Goal: Task Accomplishment & Management: Manage account settings

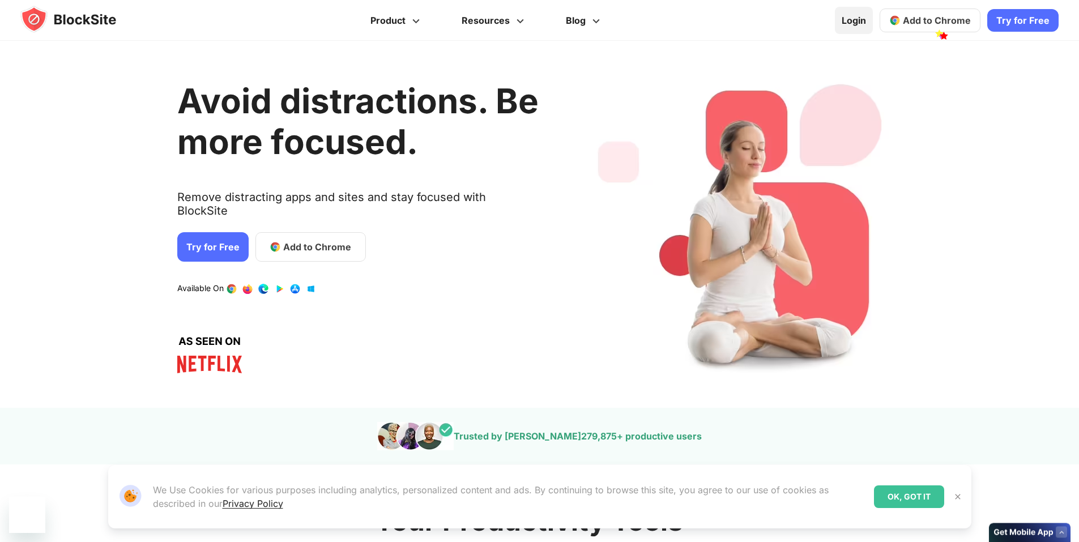
click at [868, 19] on link "Login" at bounding box center [854, 20] width 38 height 27
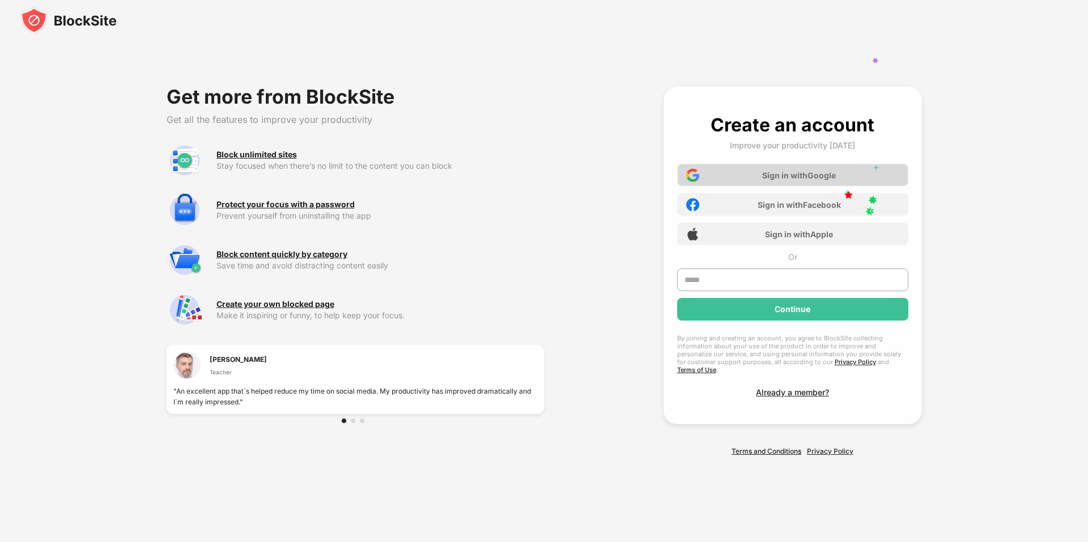
click at [842, 186] on div "Sign in with Google" at bounding box center [792, 175] width 231 height 23
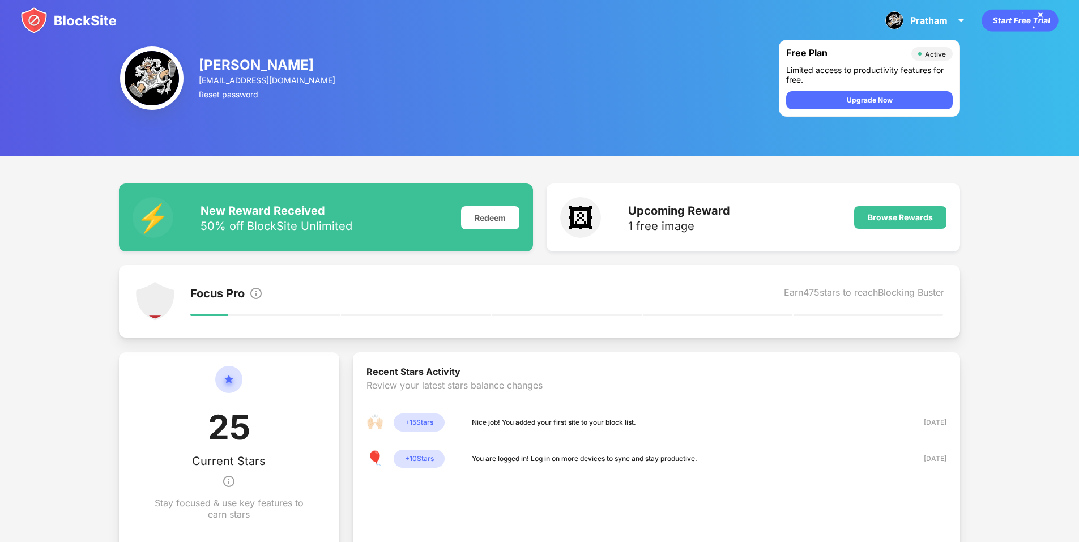
click at [67, 20] on img at bounding box center [68, 20] width 96 height 27
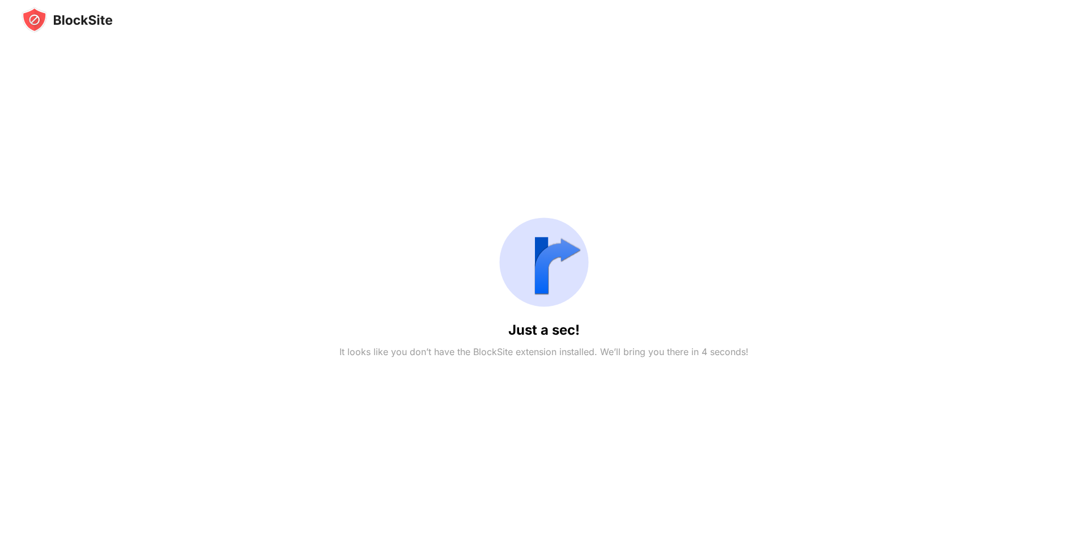
click at [323, 276] on div "Just a sec! It looks like you don’t have the BlockSite extension installed. We’…" at bounding box center [544, 284] width 1045 height 503
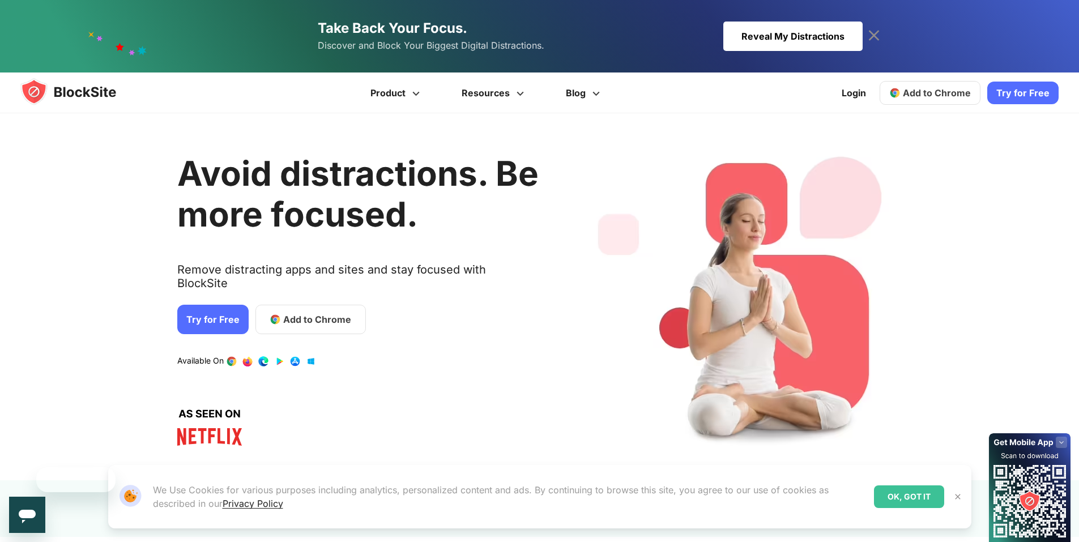
click at [88, 28] on div "Take Back Your Focus. Discover and Block Your Biggest Digital Distractions. Rev…" at bounding box center [539, 36] width 1079 height 73
click at [61, 97] on img at bounding box center [79, 91] width 118 height 27
click at [65, 87] on img at bounding box center [79, 91] width 118 height 27
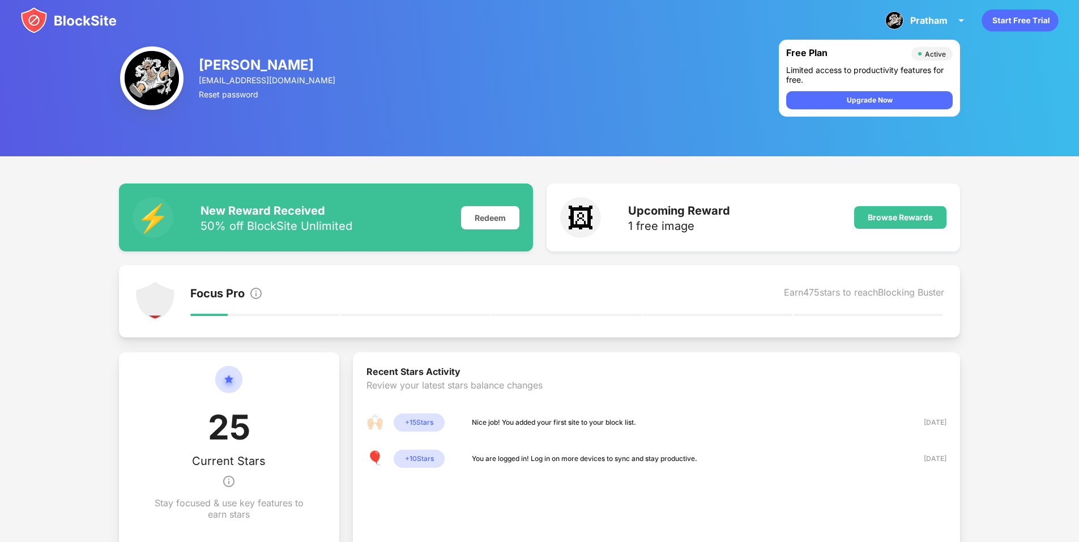
click at [71, 16] on img at bounding box center [68, 20] width 96 height 27
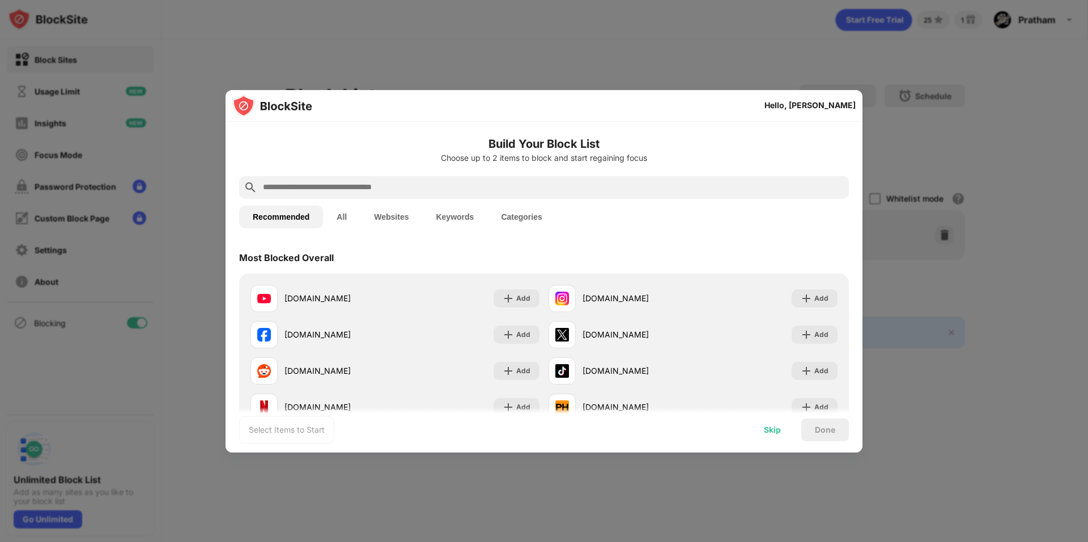
click at [781, 424] on div "Skip" at bounding box center [772, 430] width 44 height 23
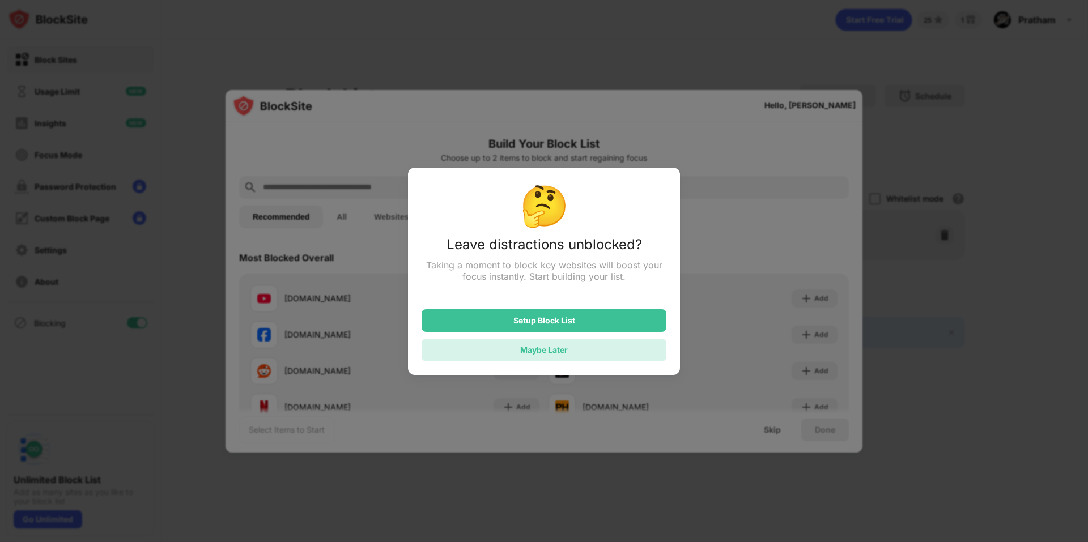
click at [560, 350] on div "Maybe Later" at bounding box center [544, 350] width 48 height 10
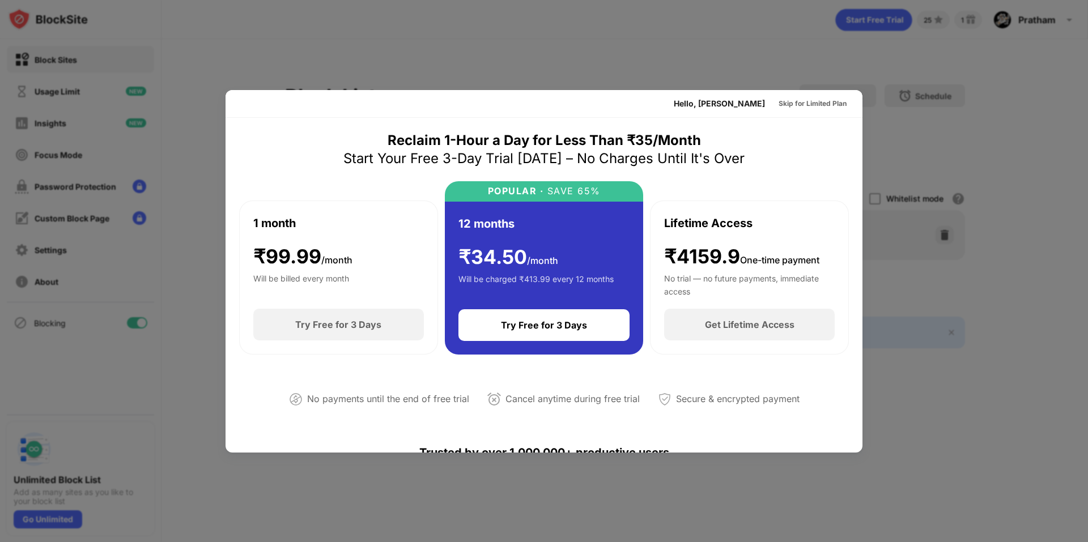
click at [908, 93] on div at bounding box center [544, 271] width 1088 height 542
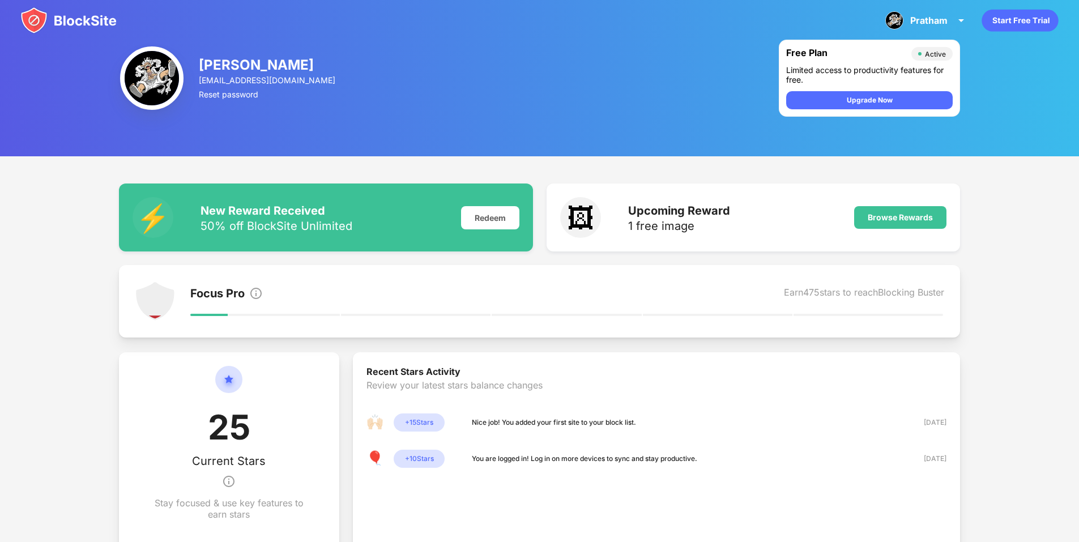
click at [63, 15] on img at bounding box center [68, 20] width 96 height 27
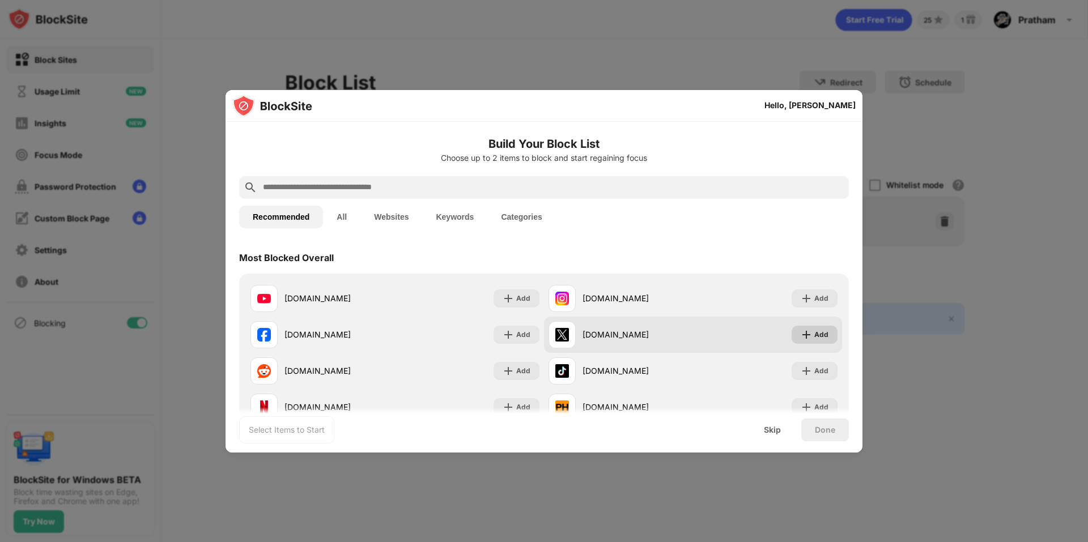
click at [814, 339] on div "Add" at bounding box center [821, 334] width 14 height 11
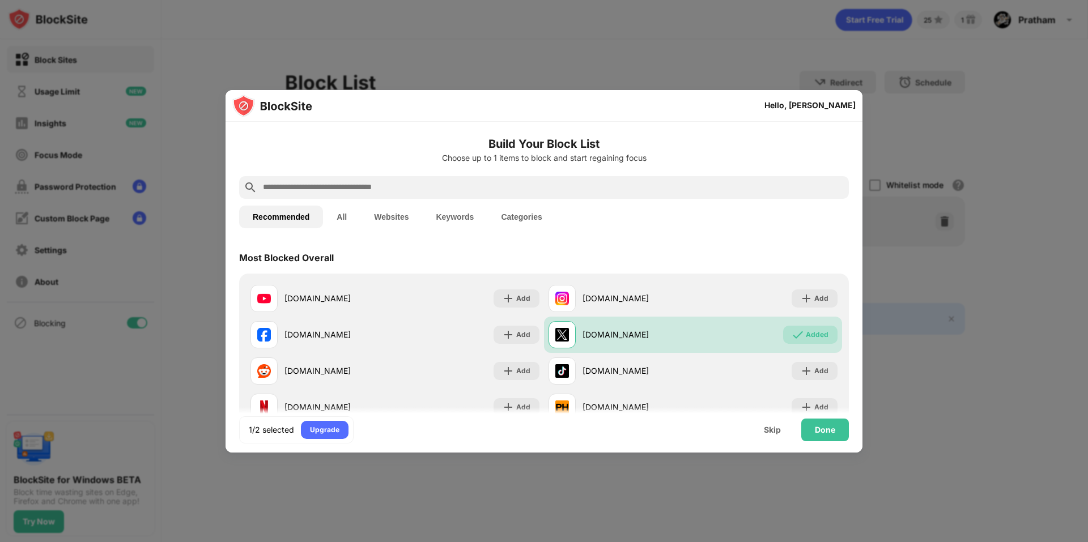
click at [827, 441] on div "Done" at bounding box center [825, 430] width 48 height 23
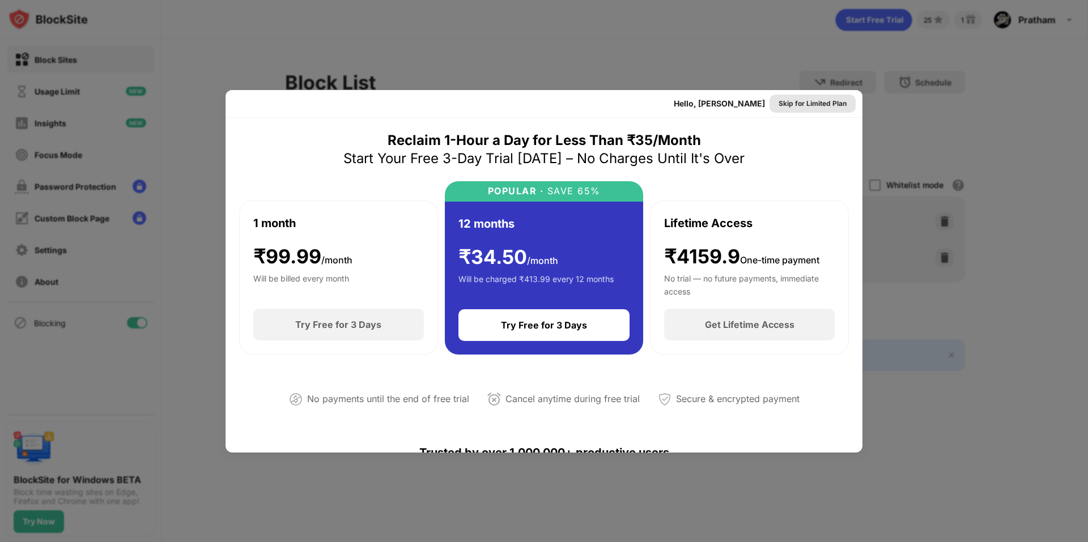
click at [797, 103] on div "Skip for Limited Plan" at bounding box center [812, 103] width 68 height 11
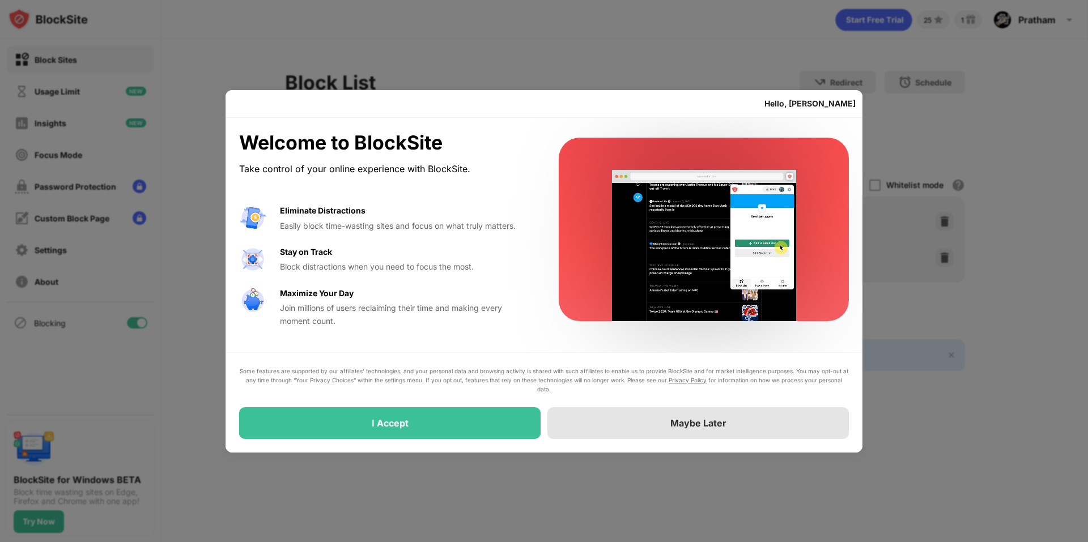
click at [671, 420] on div "Maybe Later" at bounding box center [698, 423] width 56 height 11
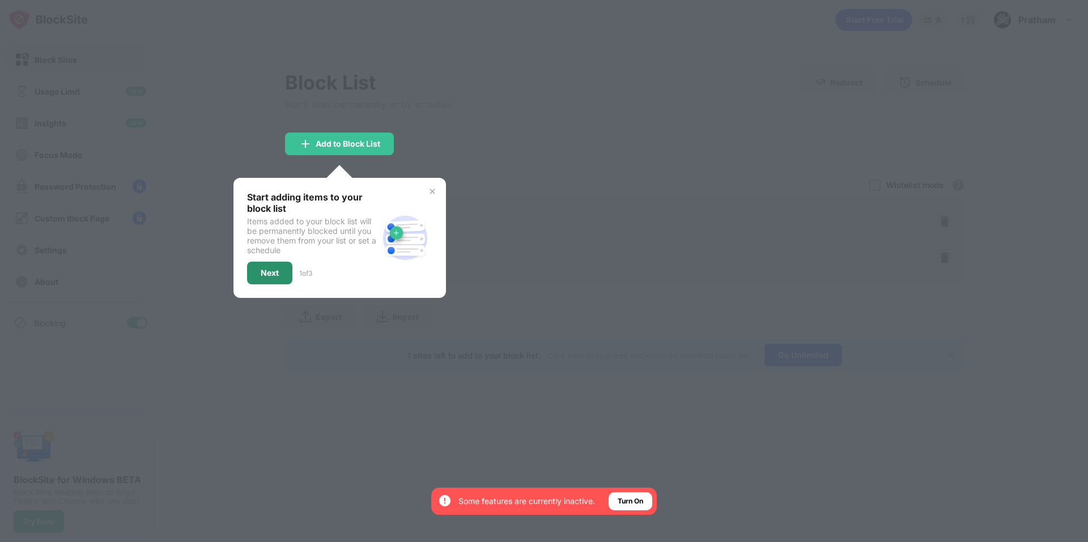
click at [271, 266] on div "Next" at bounding box center [269, 273] width 45 height 23
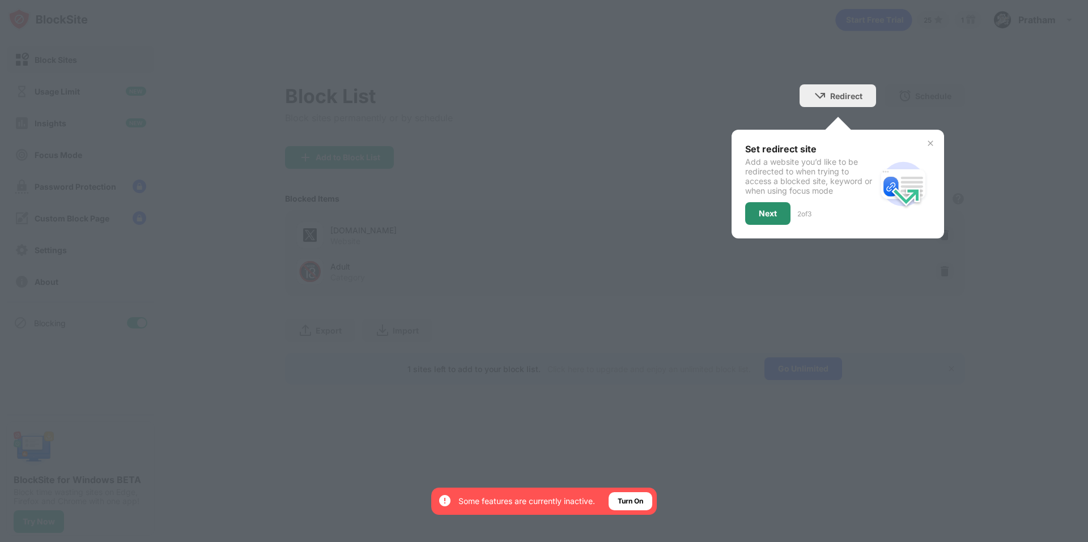
click at [776, 218] on div "Next" at bounding box center [767, 213] width 45 height 23
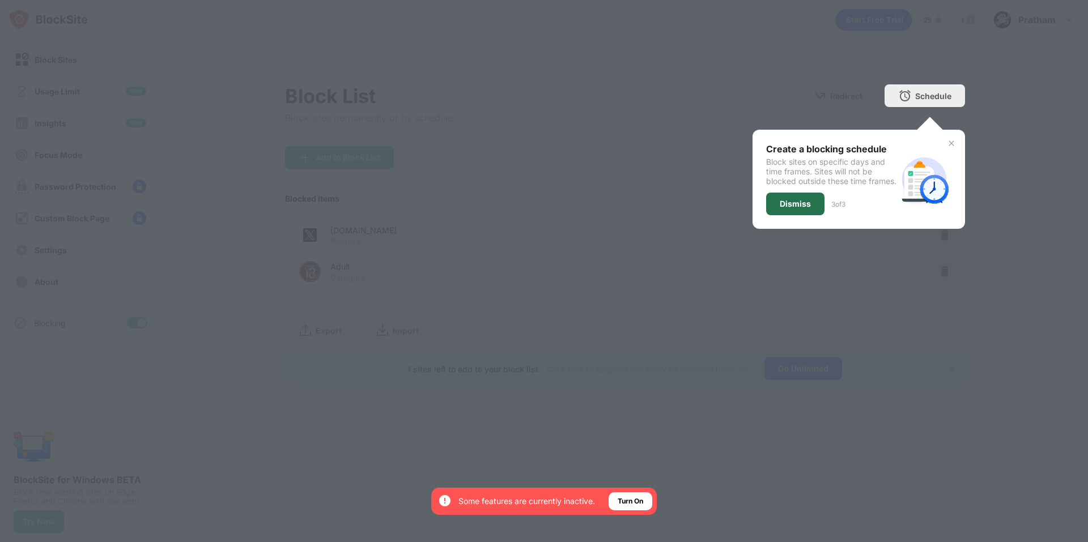
click at [775, 215] on div "Dismiss" at bounding box center [795, 204] width 58 height 23
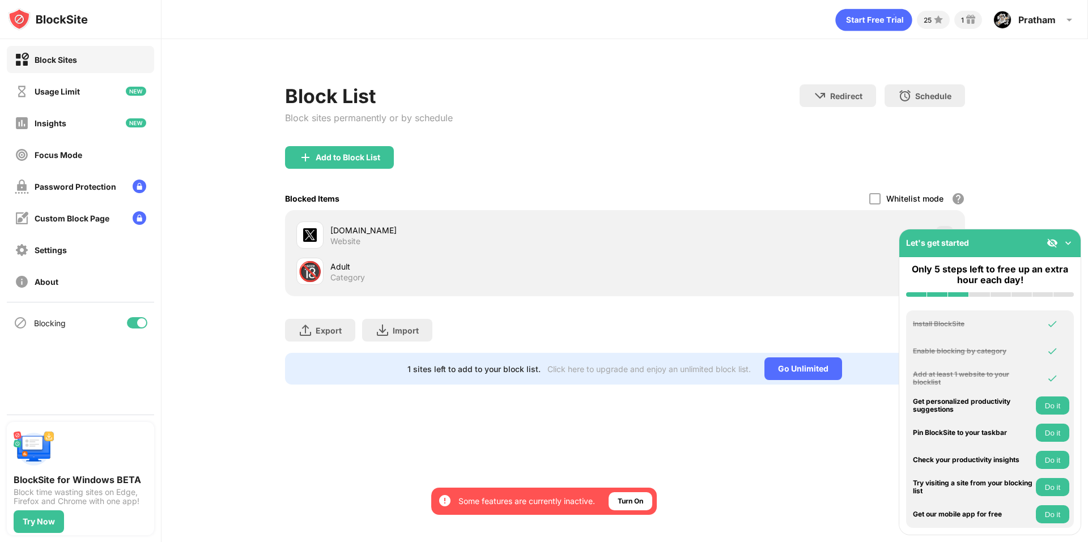
click at [1068, 246] on img at bounding box center [1067, 242] width 11 height 11
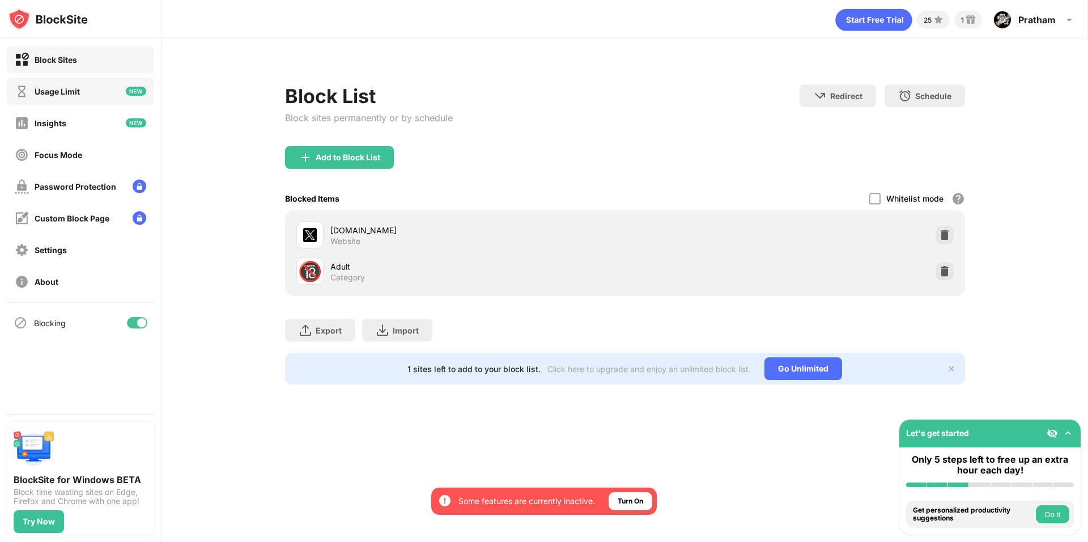
click at [46, 93] on div "Usage Limit" at bounding box center [57, 92] width 45 height 10
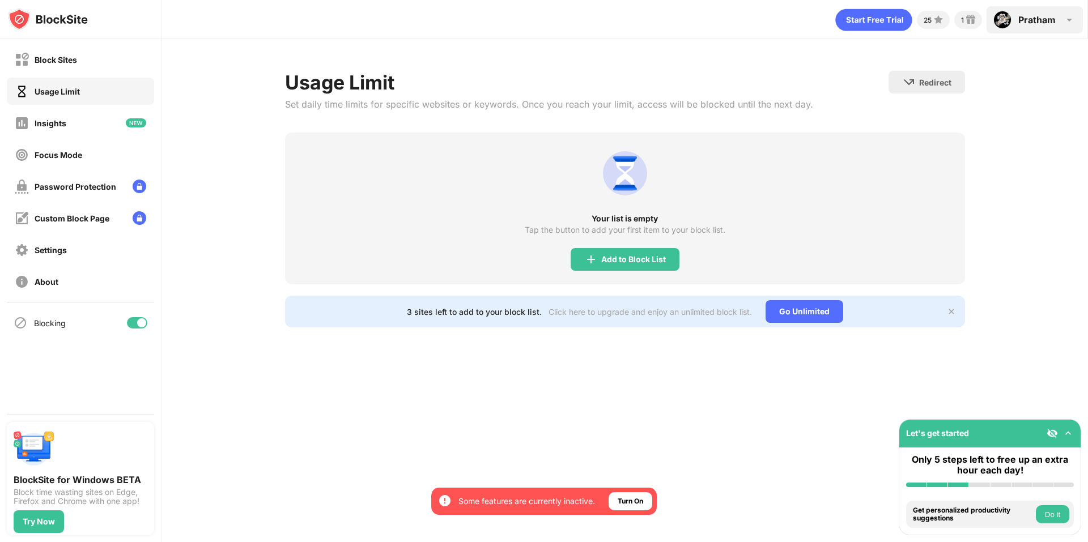
click at [1050, 11] on div "Pratham Pratham Bhandar View Account Insights Premium Rewards Settings Support …" at bounding box center [1034, 19] width 96 height 27
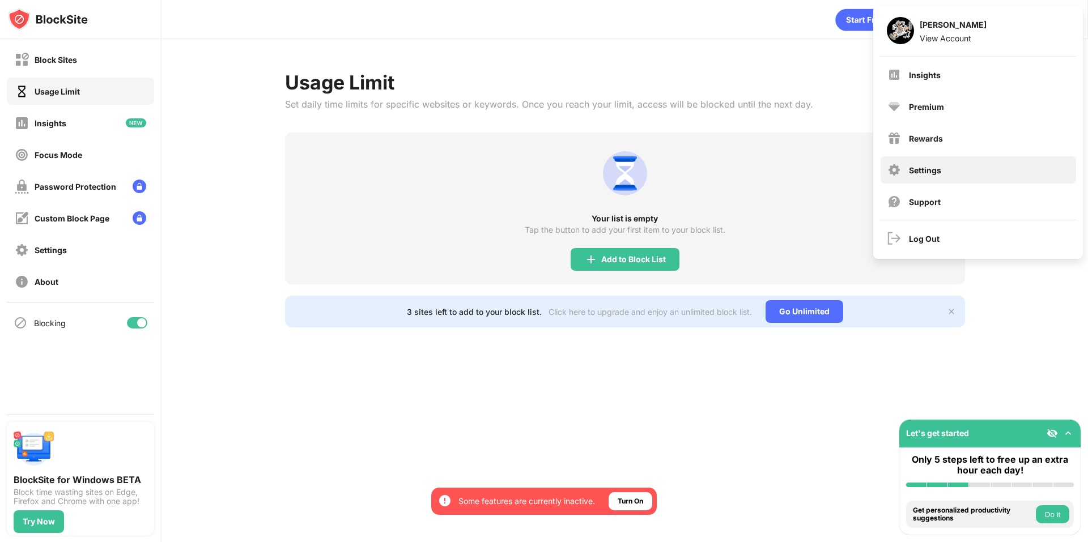
click at [968, 167] on div "Settings" at bounding box center [977, 169] width 195 height 27
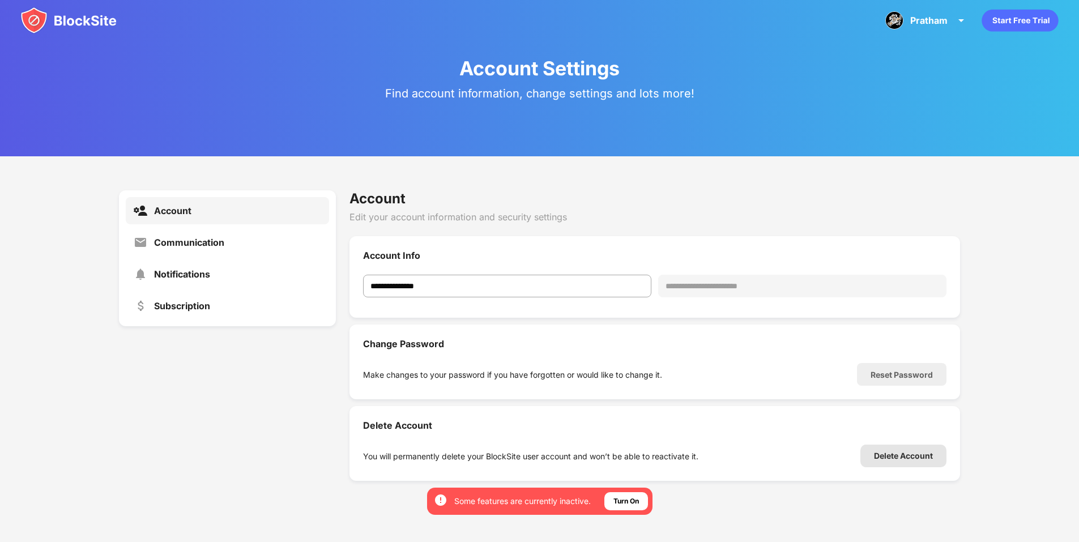
click at [931, 460] on div "Delete Account" at bounding box center [903, 456] width 59 height 9
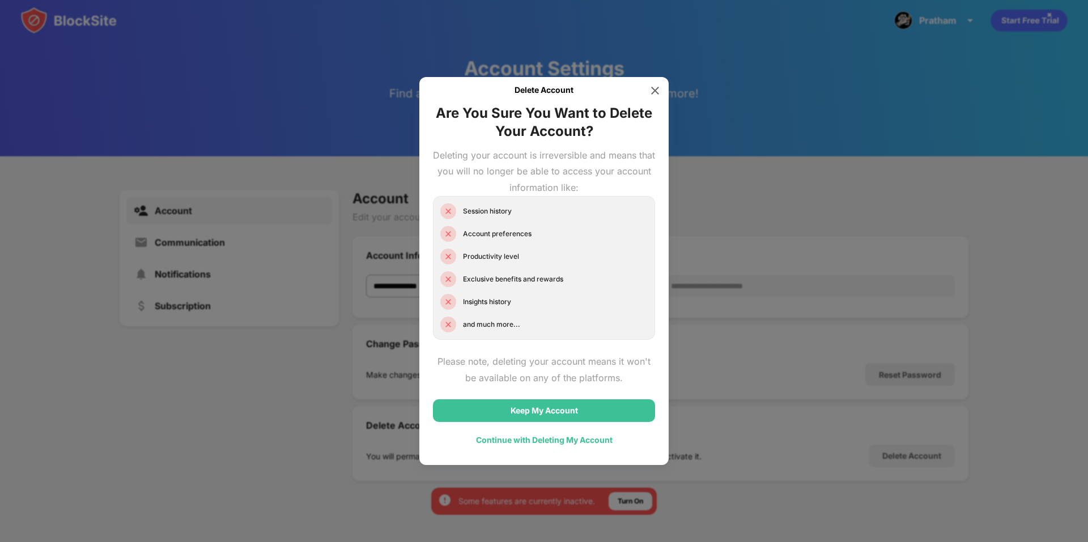
click at [552, 444] on div "Continue with Deleting My Account" at bounding box center [544, 440] width 137 height 9
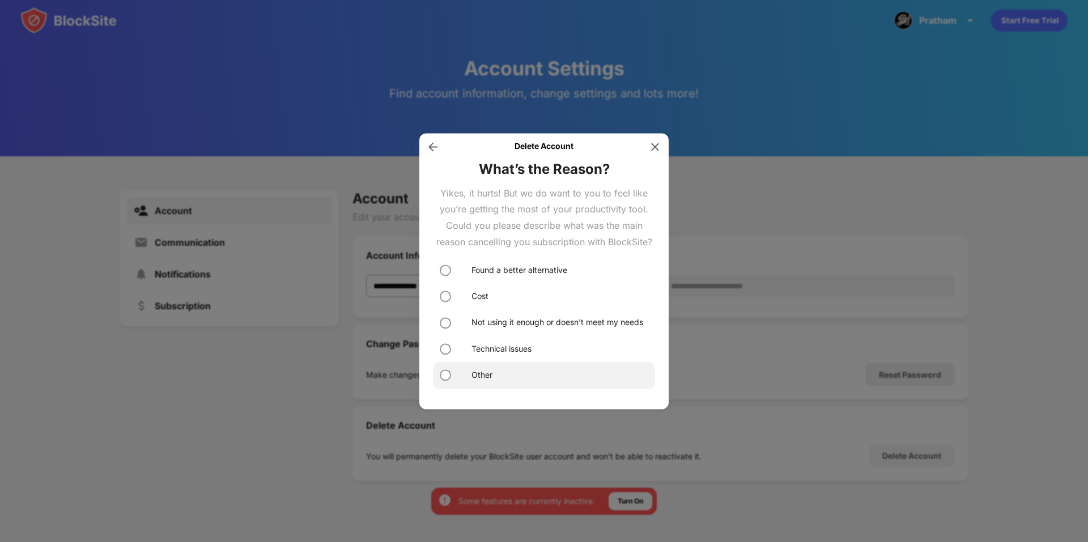
click at [444, 368] on div "Other" at bounding box center [544, 376] width 222 height 26
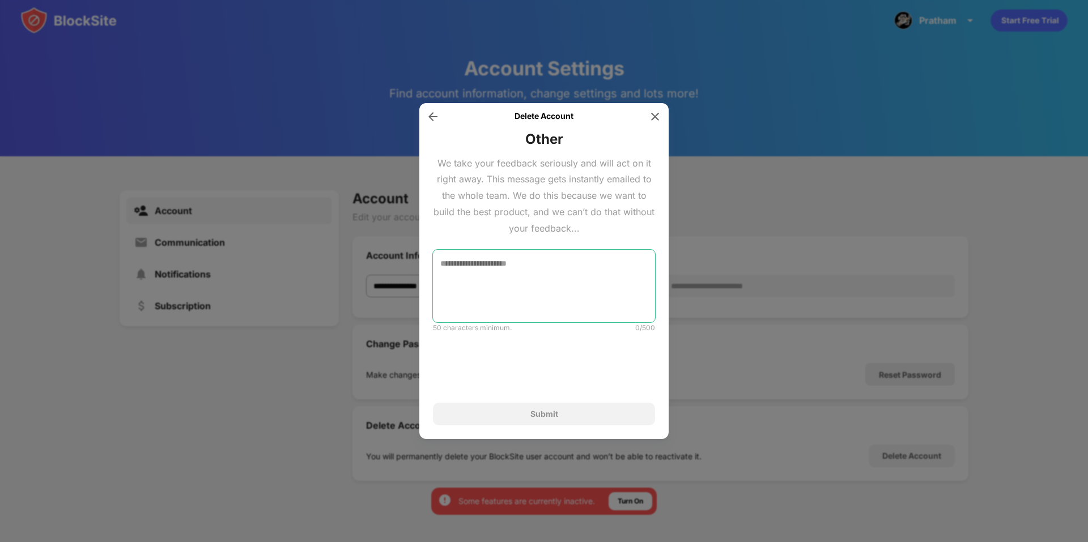
click at [542, 287] on textarea at bounding box center [544, 286] width 222 height 73
type textarea "*****"
click at [429, 118] on img at bounding box center [432, 116] width 11 height 11
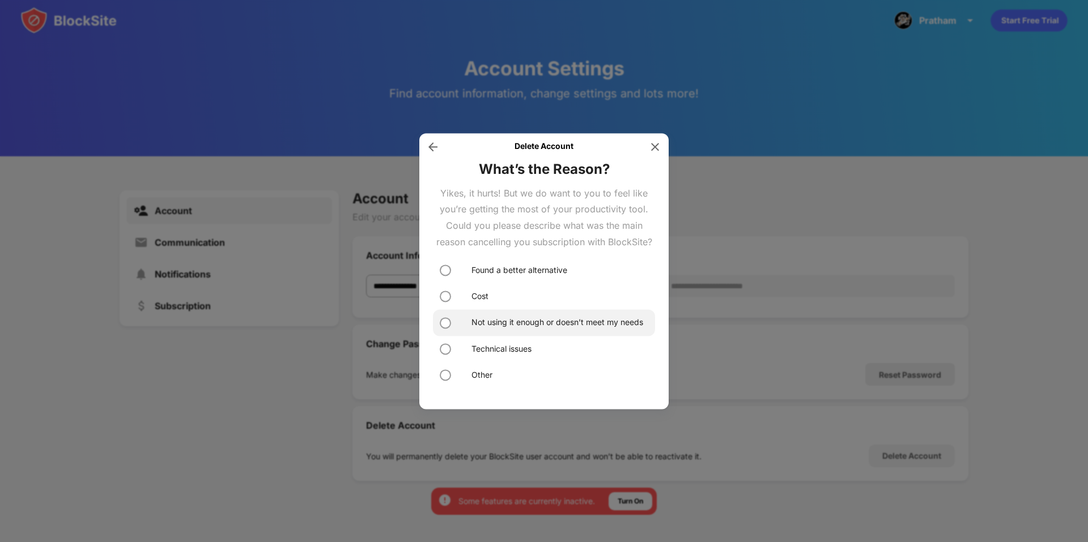
click at [553, 316] on div "Not using it enough or doesn’t meet my needs" at bounding box center [544, 323] width 222 height 26
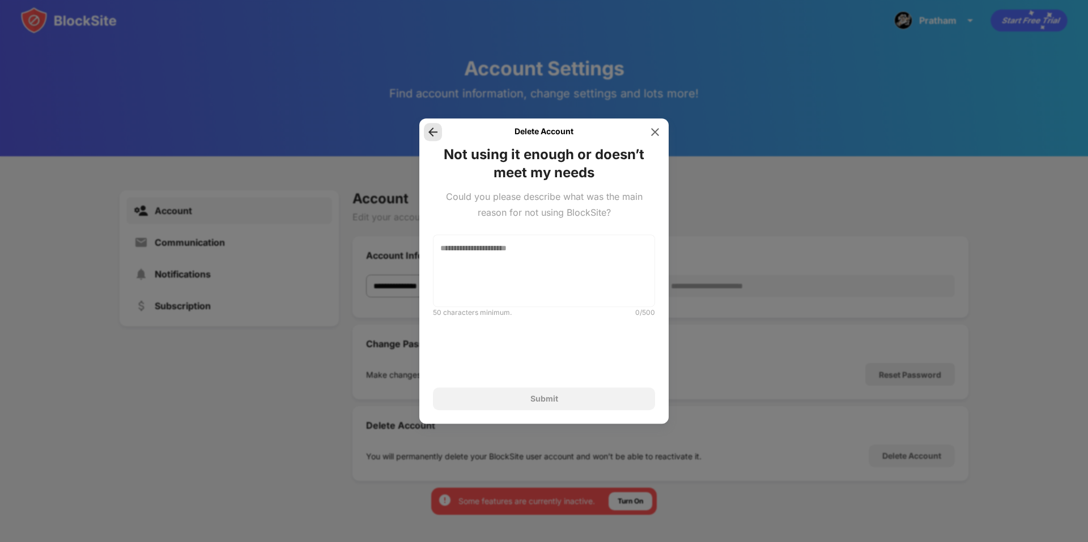
click at [433, 133] on img at bounding box center [432, 131] width 11 height 11
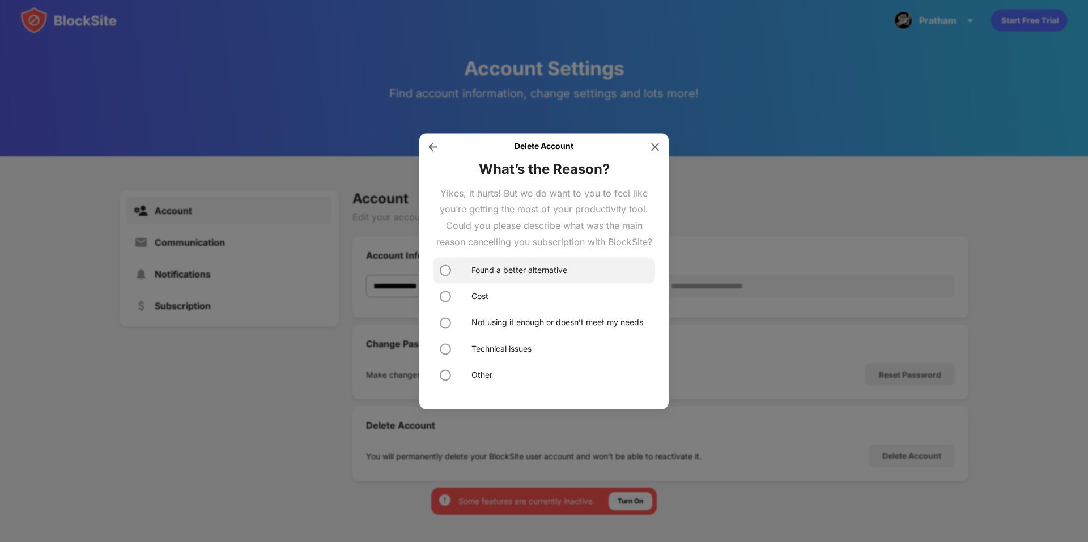
click at [538, 273] on div "Found a better alternative" at bounding box center [519, 270] width 96 height 12
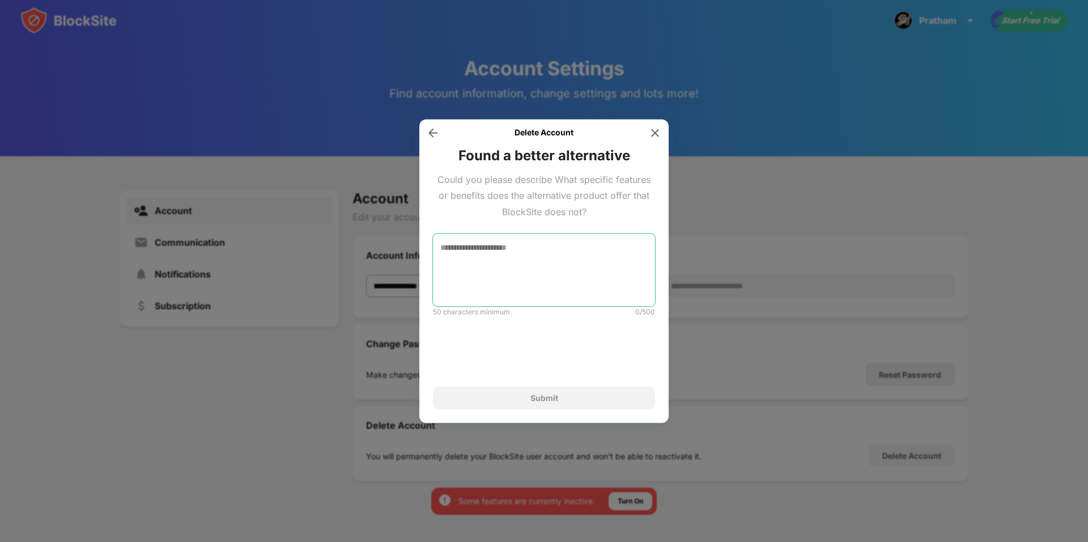
click at [536, 284] on textarea at bounding box center [544, 270] width 222 height 73
drag, startPoint x: 536, startPoint y: 284, endPoint x: 477, endPoint y: 297, distance: 60.5
click at [470, 302] on textarea "**********" at bounding box center [544, 270] width 222 height 73
drag, startPoint x: 589, startPoint y: 265, endPoint x: 599, endPoint y: 257, distance: 12.6
click at [596, 260] on textarea "**********" at bounding box center [544, 270] width 222 height 73
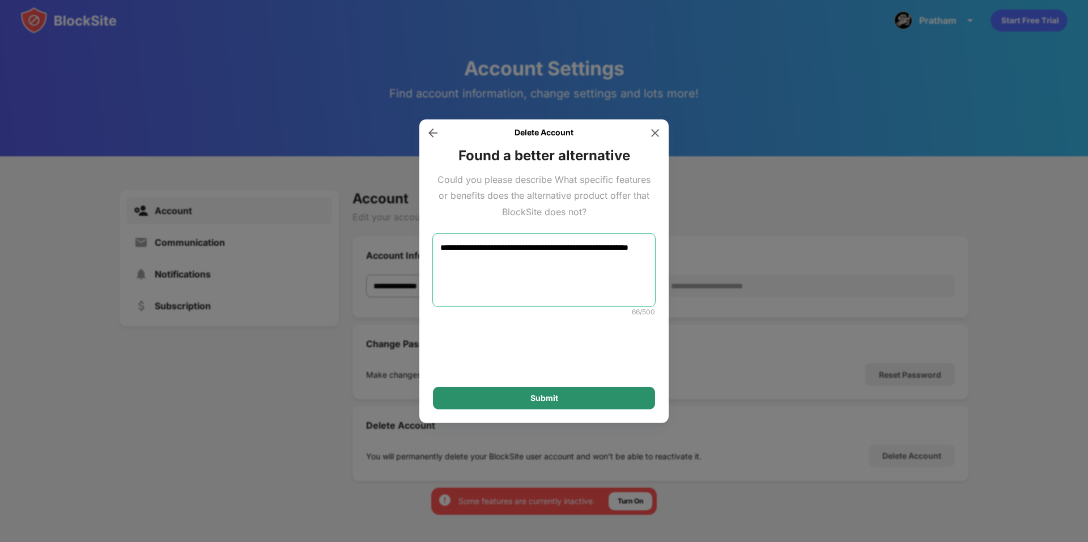
type textarea "**********"
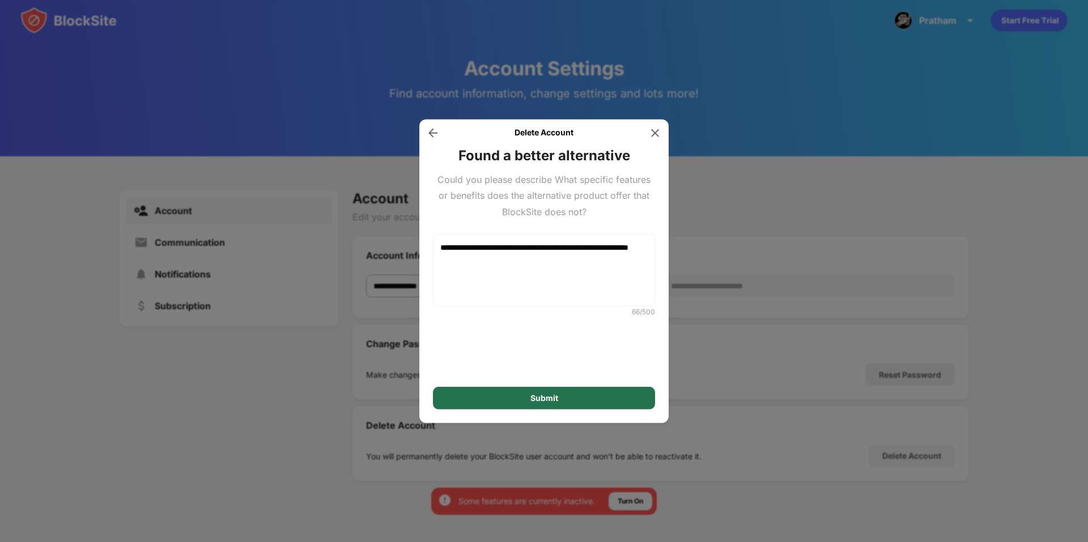
click at [561, 391] on div "Submit" at bounding box center [544, 398] width 222 height 23
